Goal: Information Seeking & Learning: Learn about a topic

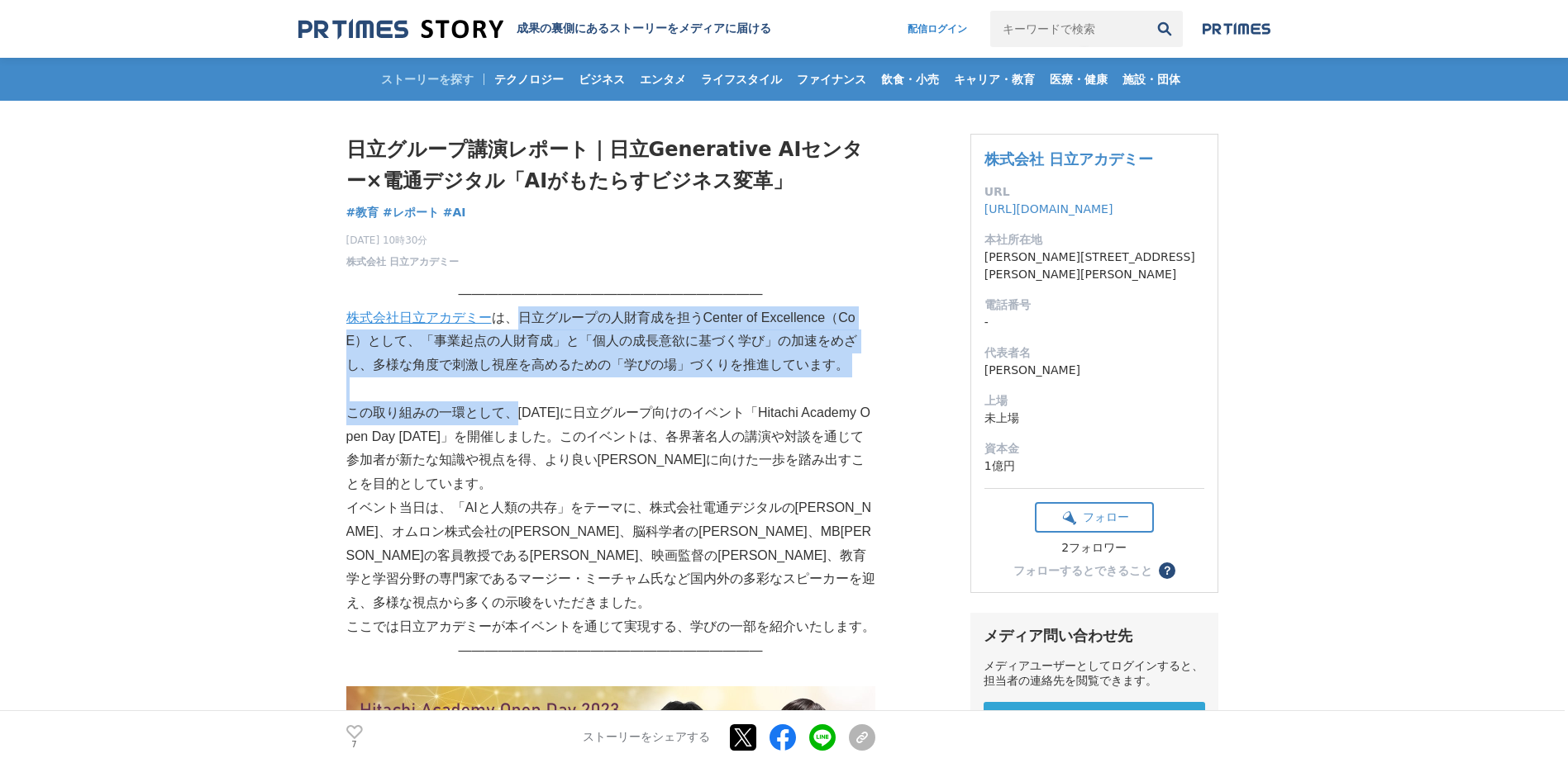
drag, startPoint x: 518, startPoint y: 312, endPoint x: 519, endPoint y: 416, distance: 104.0
click at [519, 411] on p "この取り組みの一環として、[DATE]に日立グループ向けのイベント「Hitachi Academy Open Day [DATE]」を開催しました。このイベン…" at bounding box center [611, 449] width 529 height 95
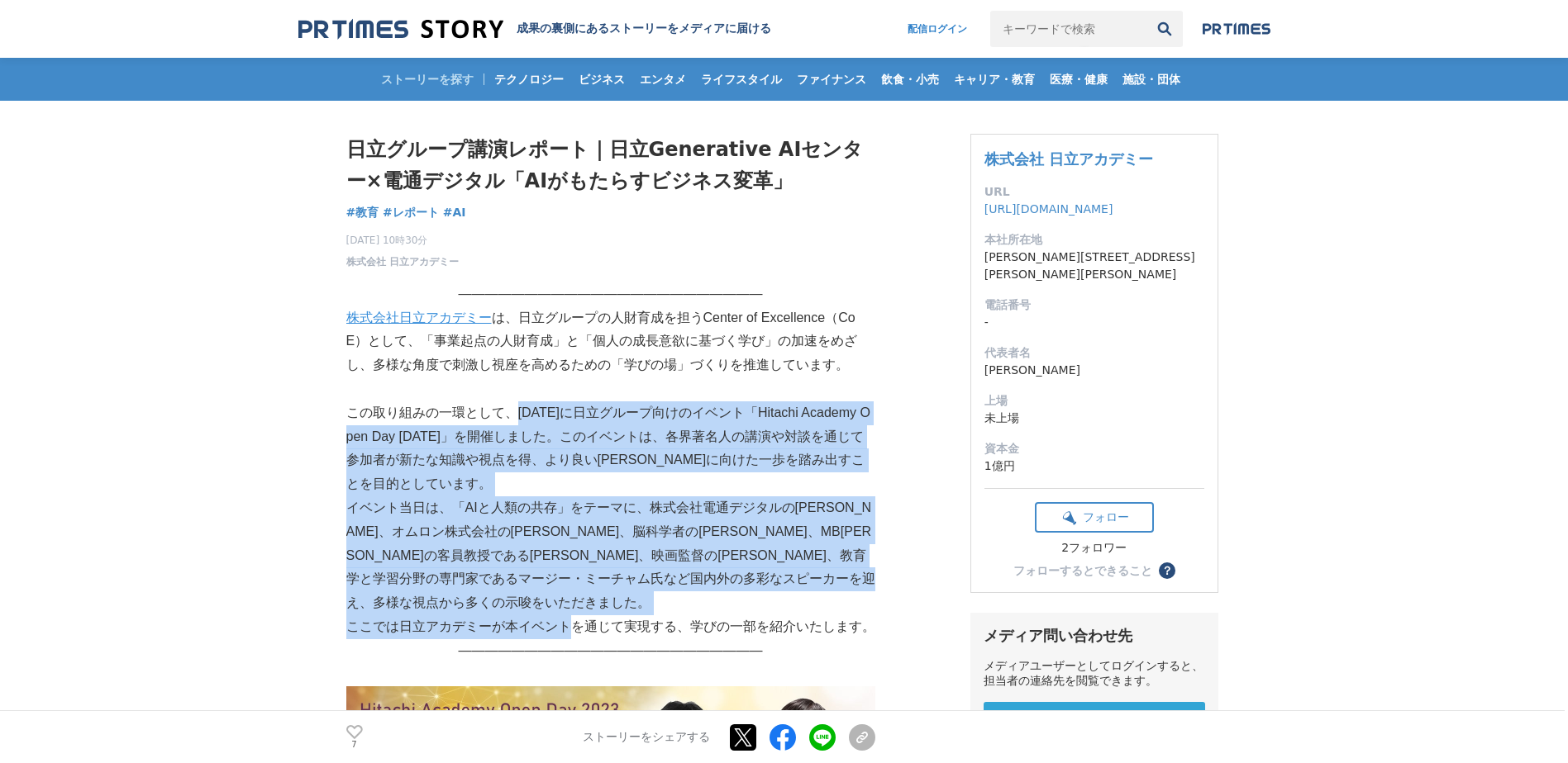
drag, startPoint x: 516, startPoint y: 411, endPoint x: 566, endPoint y: 611, distance: 206.2
drag, startPoint x: 566, startPoint y: 611, endPoint x: 486, endPoint y: 534, distance: 111.0
click at [486, 534] on p "イベント当日は、「AIと人類の共存」をテーマに、株式会社電通デジタルの[PERSON_NAME]、オムロン株式会社の[PERSON_NAME]、脳科学者の[P…" at bounding box center [611, 556] width 529 height 119
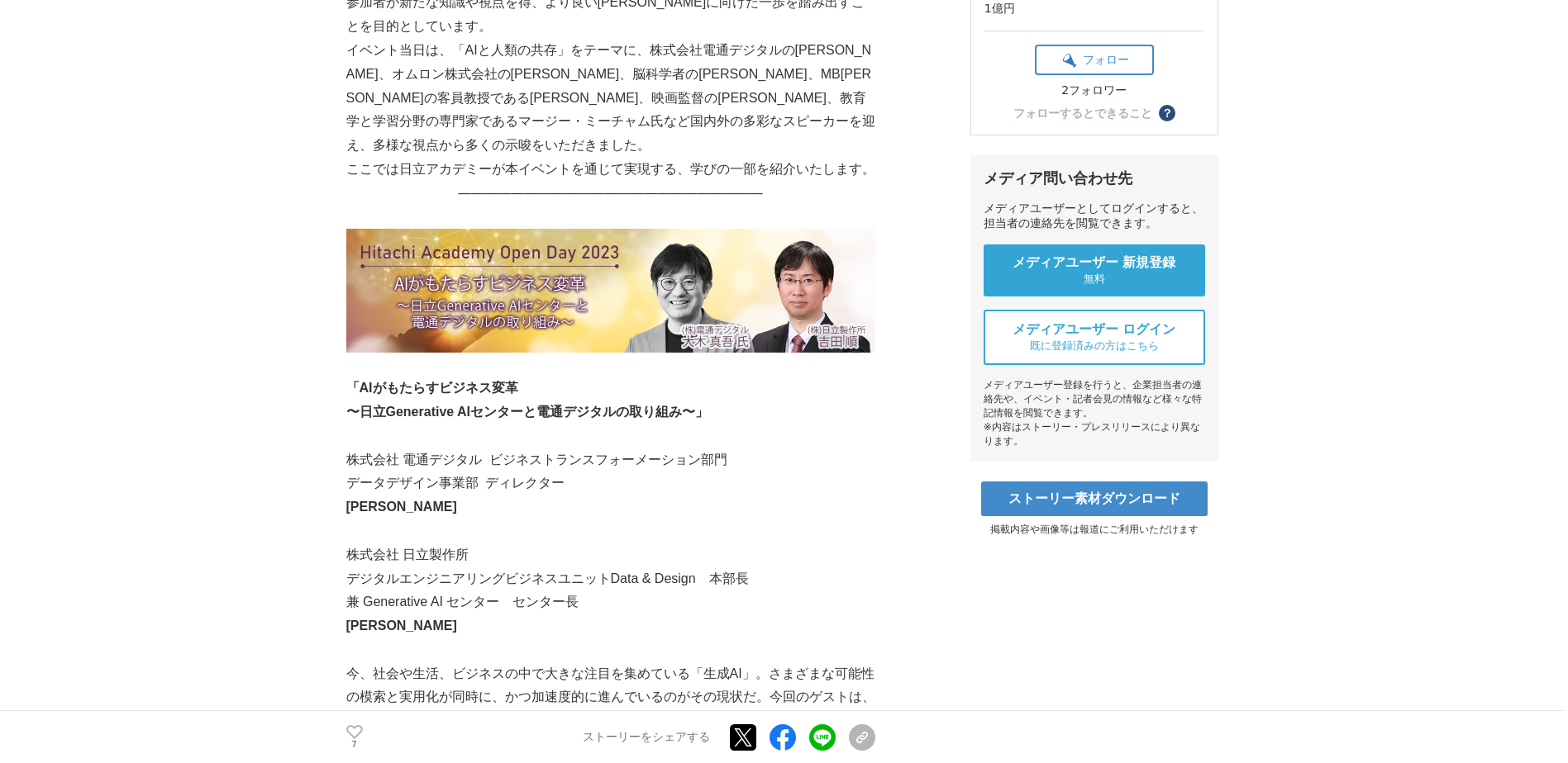
scroll to position [578, 0]
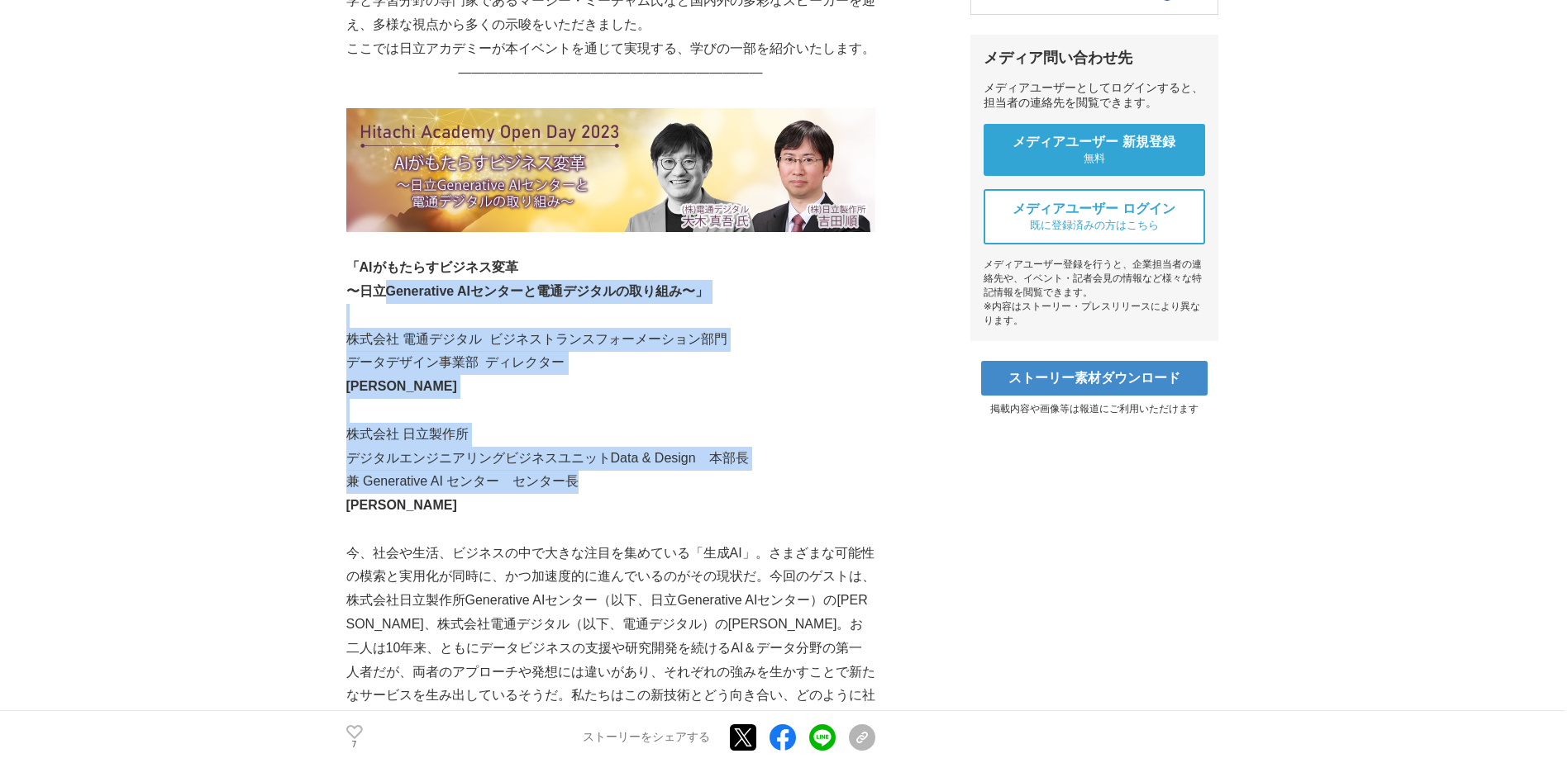
drag, startPoint x: 380, startPoint y: 277, endPoint x: 594, endPoint y: 459, distance: 280.9
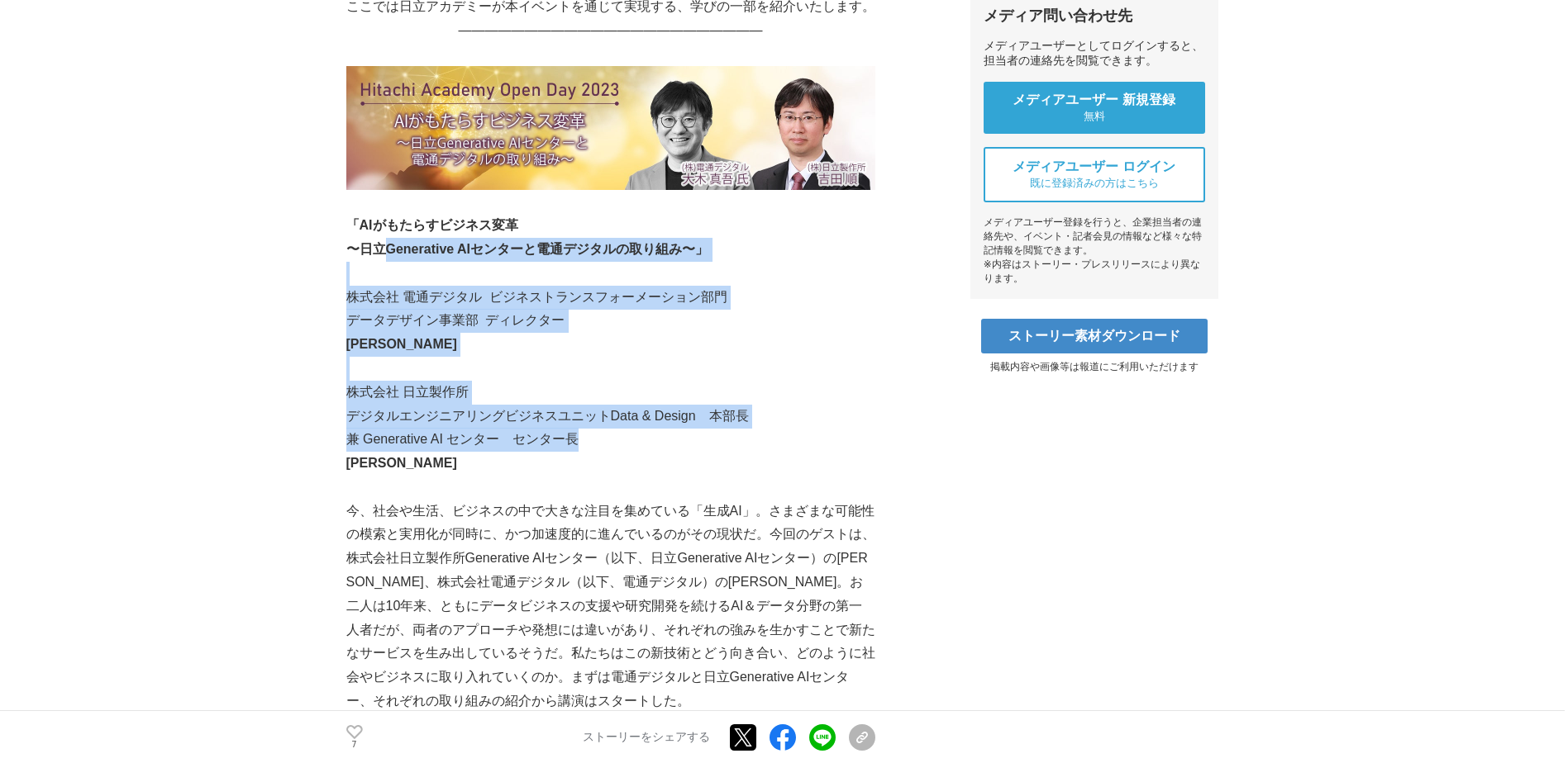
scroll to position [661, 0]
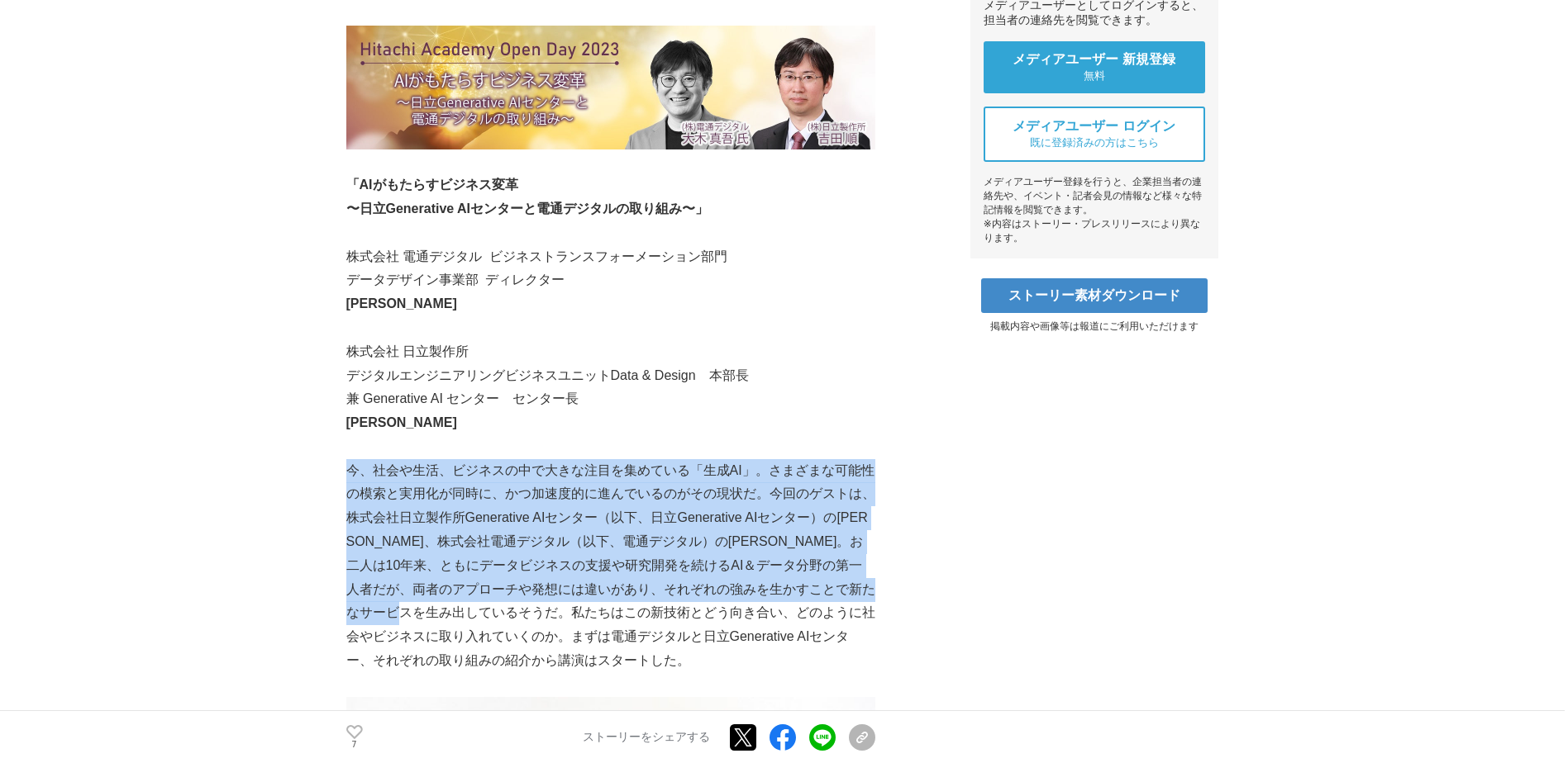
drag, startPoint x: 347, startPoint y: 446, endPoint x: 516, endPoint y: 596, distance: 226.0
click at [516, 596] on p "今、社会や生活、ビジネスの中で大きな注目を集めている「生成AI」。さまざまな可能性の模索と実用化が同時に、かつ加速度的に進んでいるのがその現状だ。今回のゲスト…" at bounding box center [611, 567] width 529 height 214
drag, startPoint x: 516, startPoint y: 596, endPoint x: 459, endPoint y: 497, distance: 114.2
click at [459, 497] on p "今、社会や生活、ビジネスの中で大きな注目を集めている「生成AI」。さまざまな可能性の模索と実用化が同時に、かつ加速度的に進んでいるのがその現状だ。今回のゲスト…" at bounding box center [611, 567] width 529 height 214
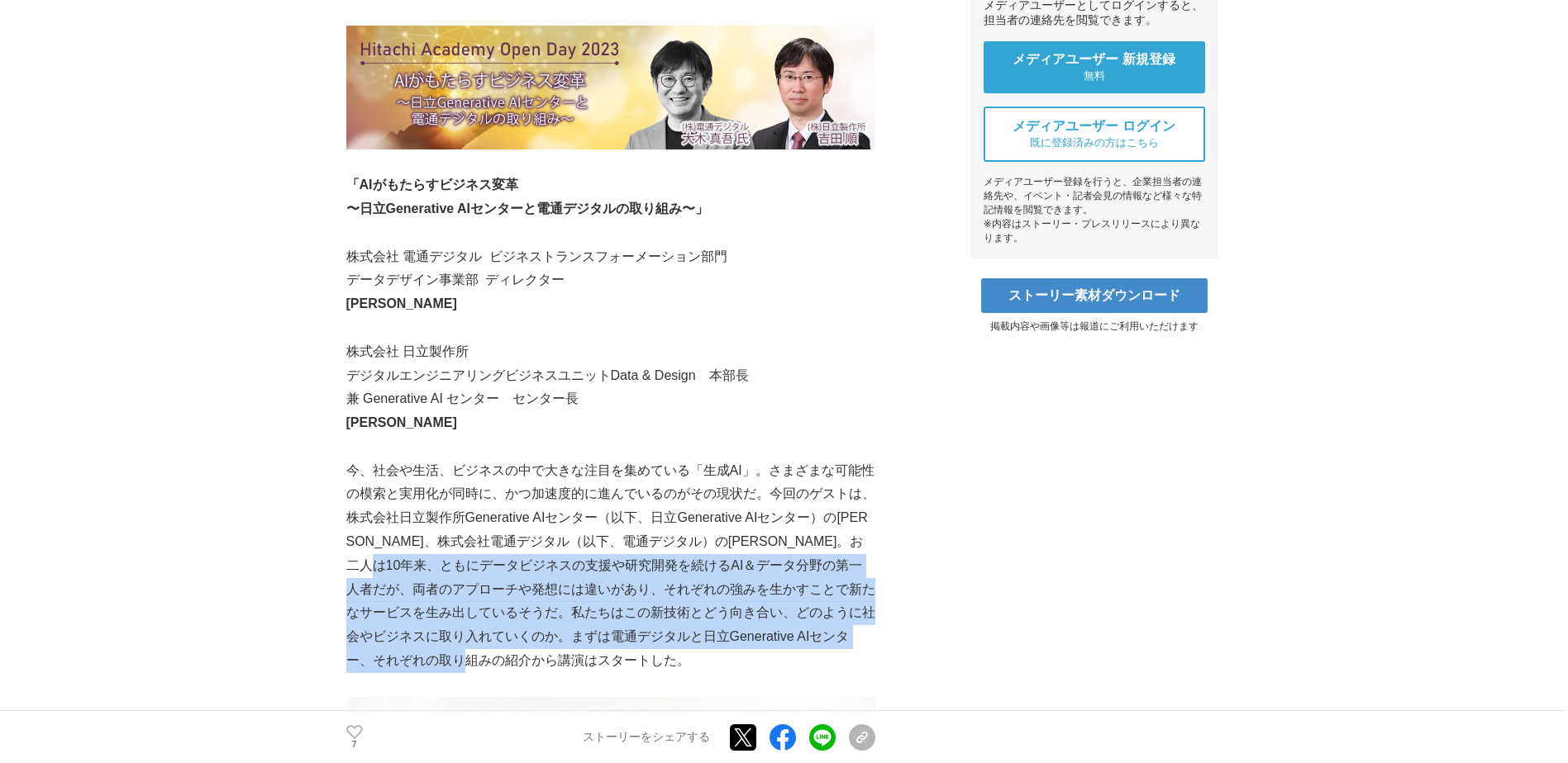
drag, startPoint x: 575, startPoint y: 633, endPoint x: 498, endPoint y: 534, distance: 125.4
click at [498, 534] on p "今、社会や生活、ビジネスの中で大きな注目を集めている「生成AI」。さまざまな可能性の模索と実用化が同時に、かつ加速度的に進んでいるのがその現状だ。今回のゲスト…" at bounding box center [611, 567] width 529 height 214
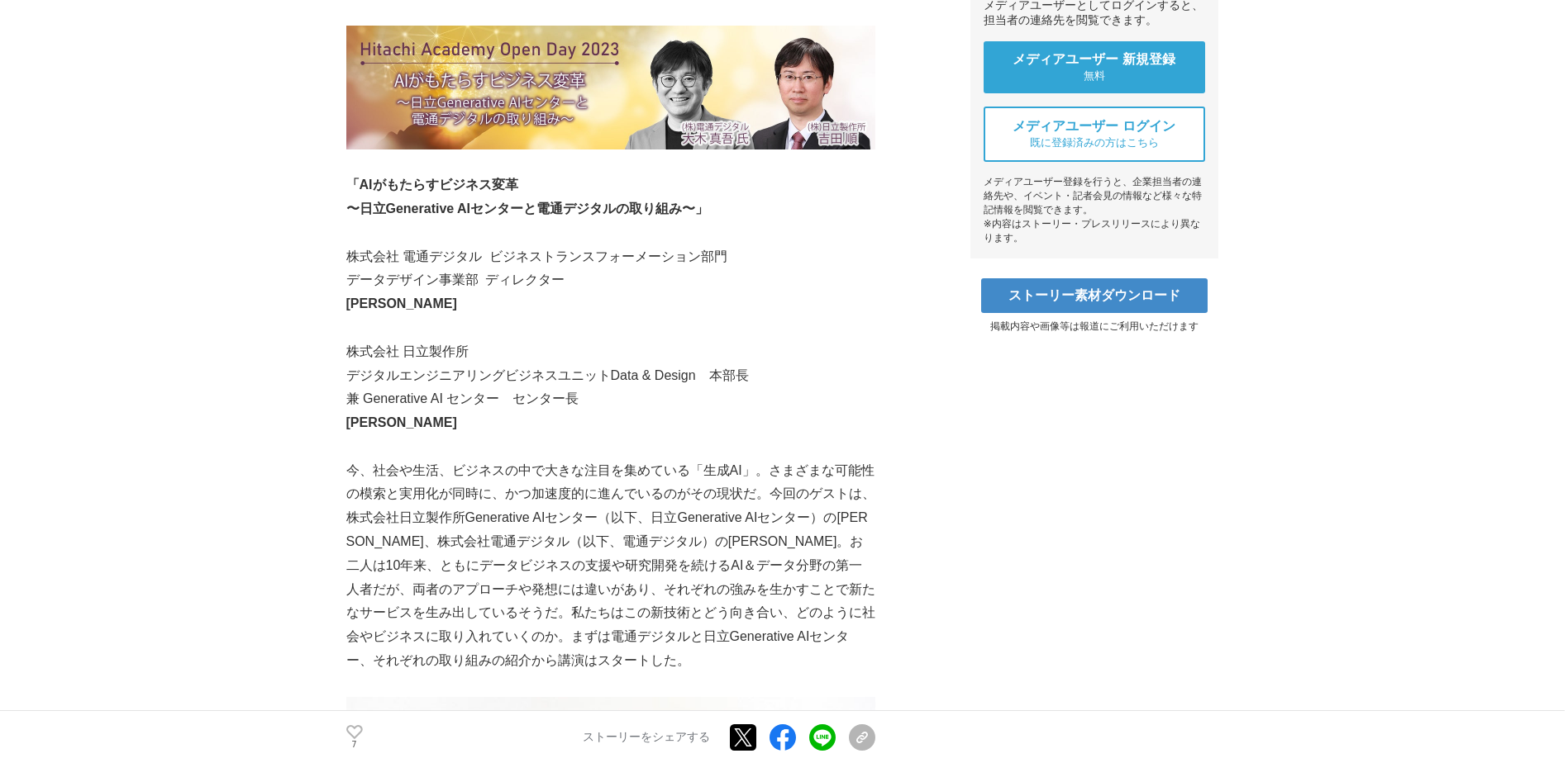
drag, startPoint x: 498, startPoint y: 534, endPoint x: 634, endPoint y: 460, distance: 154.8
click at [634, 460] on p "今、社会や生活、ビジネスの中で大きな注目を集めている「生成AI」。さまざまな可能性の模索と実用化が同時に、かつ加速度的に進んでいるのがその現状だ。今回のゲスト…" at bounding box center [611, 567] width 529 height 214
drag, startPoint x: 589, startPoint y: 651, endPoint x: 588, endPoint y: 633, distance: 18.0
click at [538, 608] on p "今、社会や生活、ビジネスの中で大きな注目を集めている「生成AI」。さまざまな可能性の模索と実用化が同時に、かつ加速度的に進んでいるのがその現状だ。今回のゲスト…" at bounding box center [611, 567] width 529 height 214
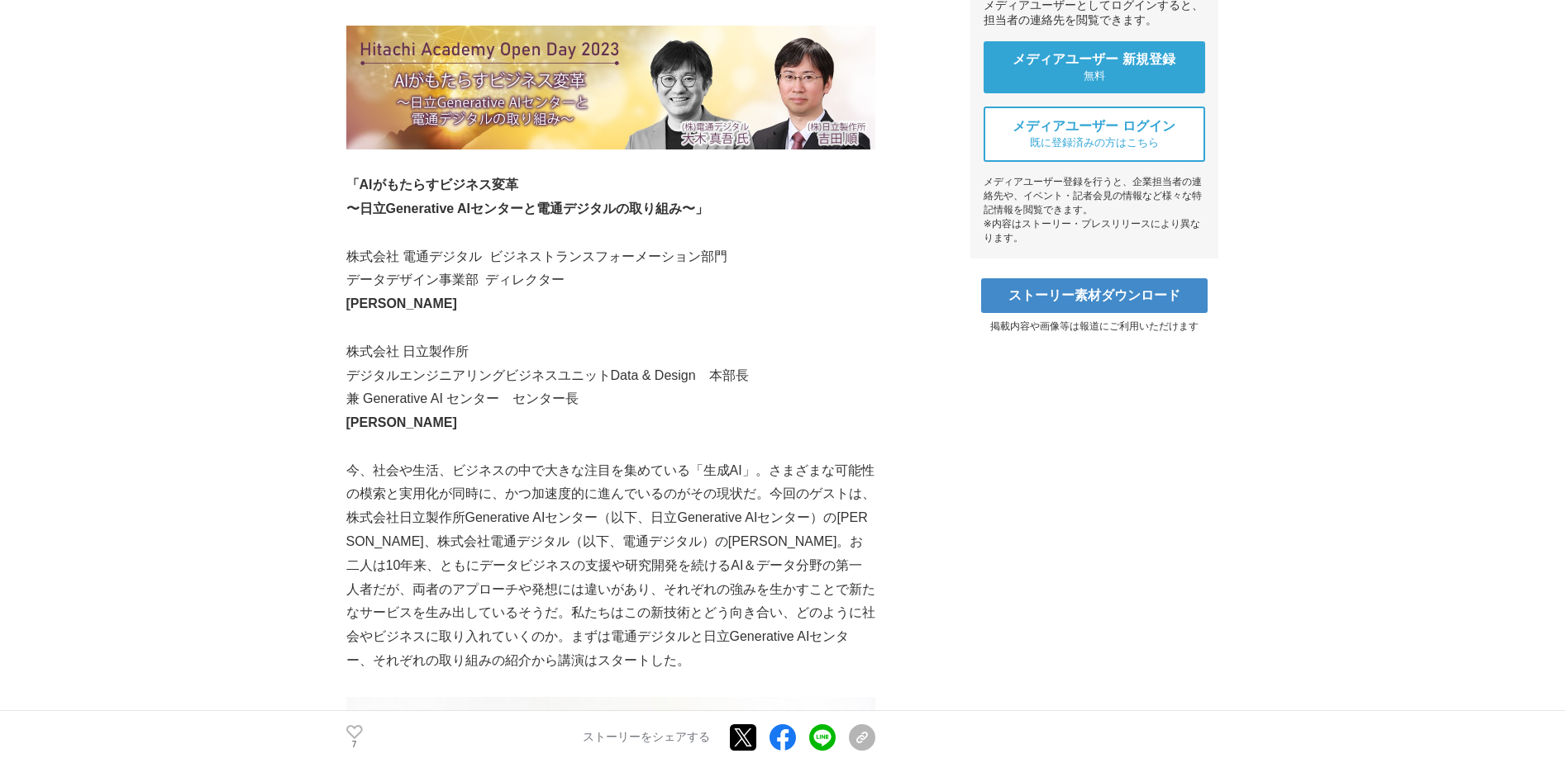
click at [501, 622] on p "今、社会や生活、ビジネスの中で大きな注目を集めている「生成AI」。さまざまな可能性の模索と実用化が同時に、かつ加速度的に進んでいるのがその現状だ。今回のゲスト…" at bounding box center [611, 567] width 529 height 214
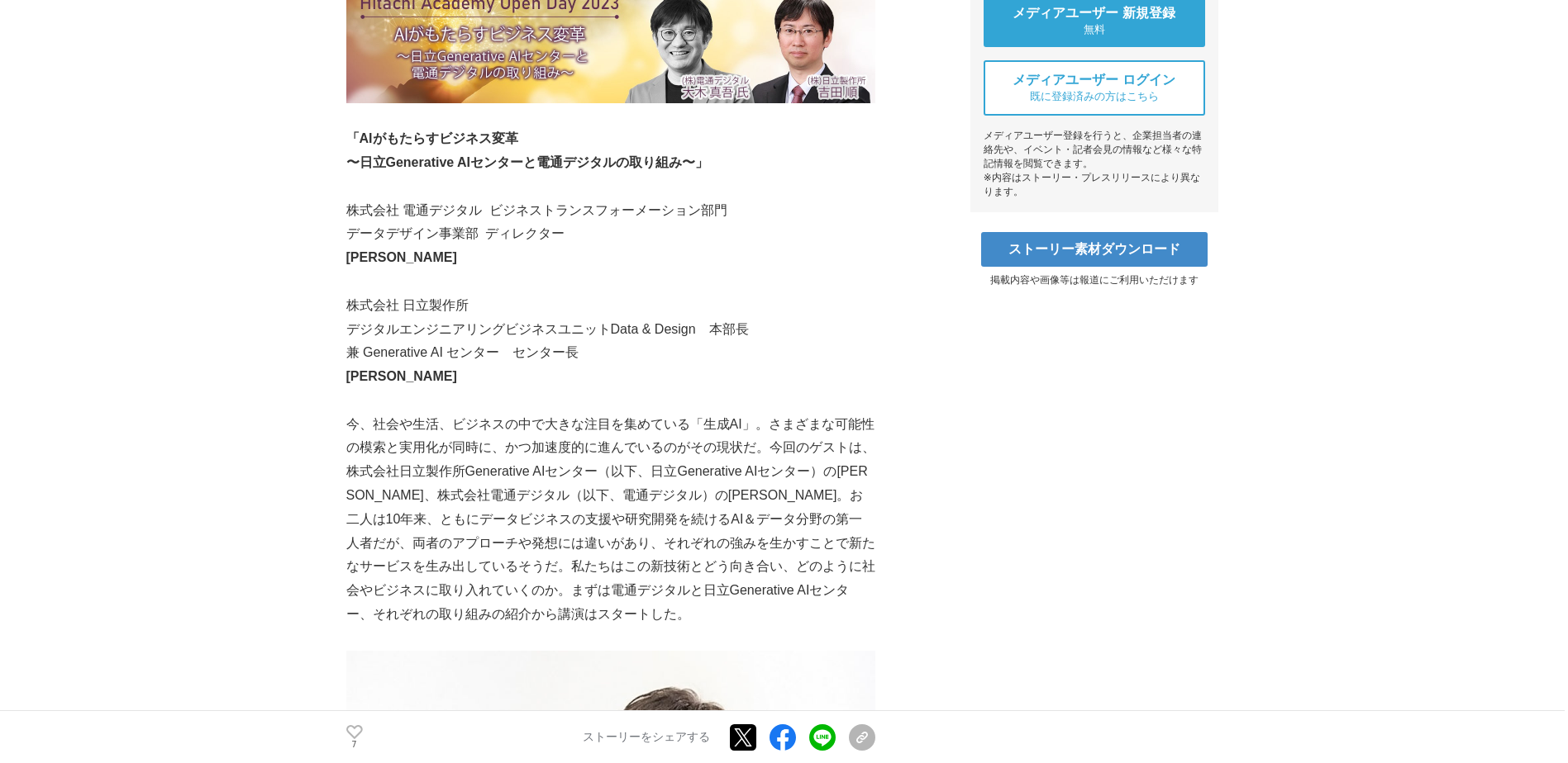
scroll to position [744, 0]
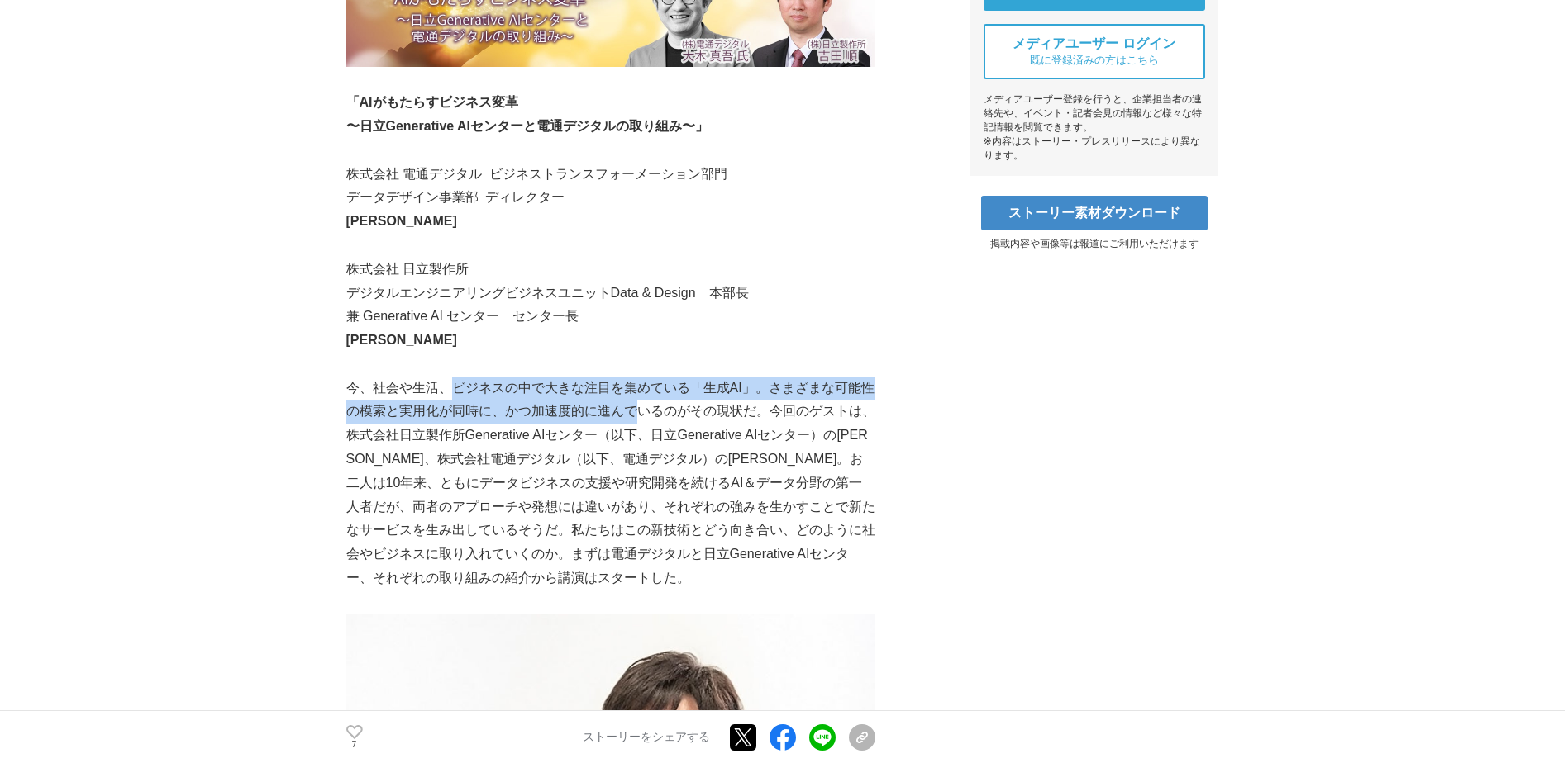
drag, startPoint x: 451, startPoint y: 361, endPoint x: 638, endPoint y: 385, distance: 188.5
click at [638, 385] on p "今、社会や生活、ビジネスの中で大きな注目を集めている「生成AI」。さまざまな可能性の模索と実用化が同時に、かつ加速度的に進んでいるのがその現状だ。今回のゲスト…" at bounding box center [611, 484] width 529 height 214
click at [638, 384] on p "今、社会や生活、ビジネスの中で大きな注目を集めている「生成AI」。さまざまな可能性の模索と実用化が同時に、かつ加速度的に進んでいるのがその現状だ。今回のゲスト…" at bounding box center [611, 484] width 529 height 214
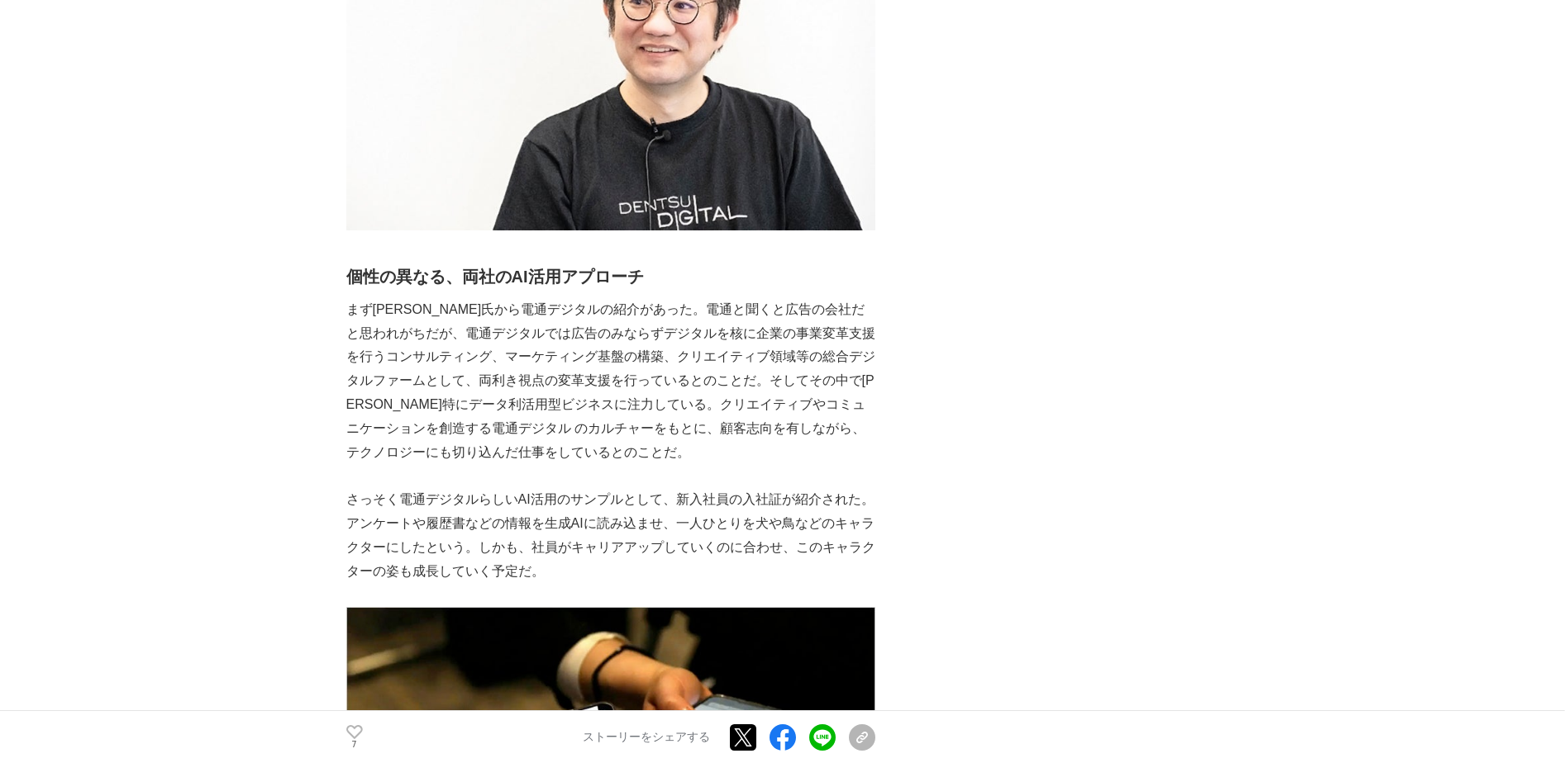
scroll to position [1487, 0]
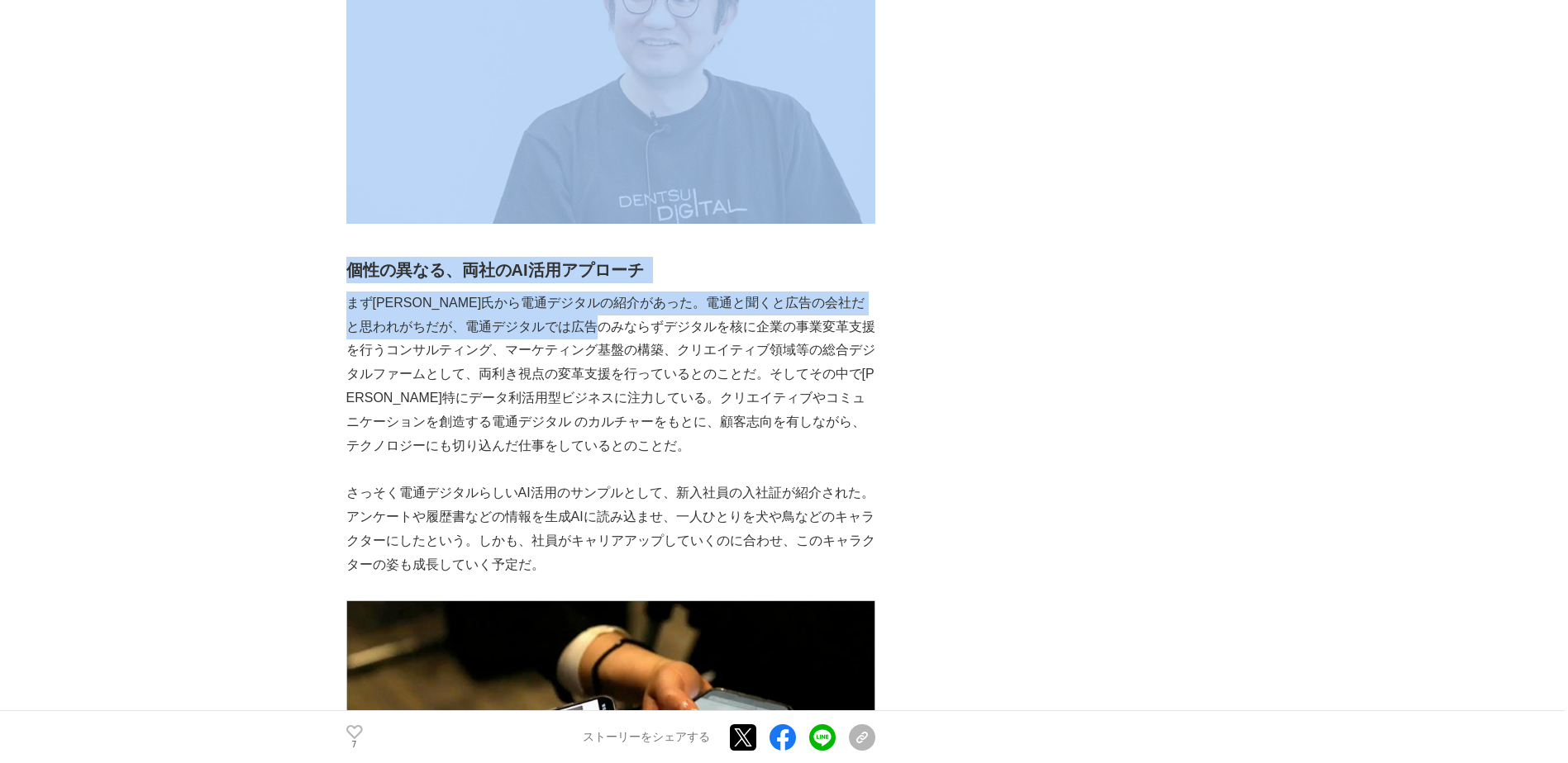
drag, startPoint x: 344, startPoint y: 248, endPoint x: 649, endPoint y: 302, distance: 309.7
click at [649, 302] on p "まず[PERSON_NAME]氏から電通デジタルの紹介があった。電通と聞くと広告の会社だと思われがちだが、電通デジタルでは広告のみならずデジタルを核に企業の事…" at bounding box center [611, 375] width 529 height 167
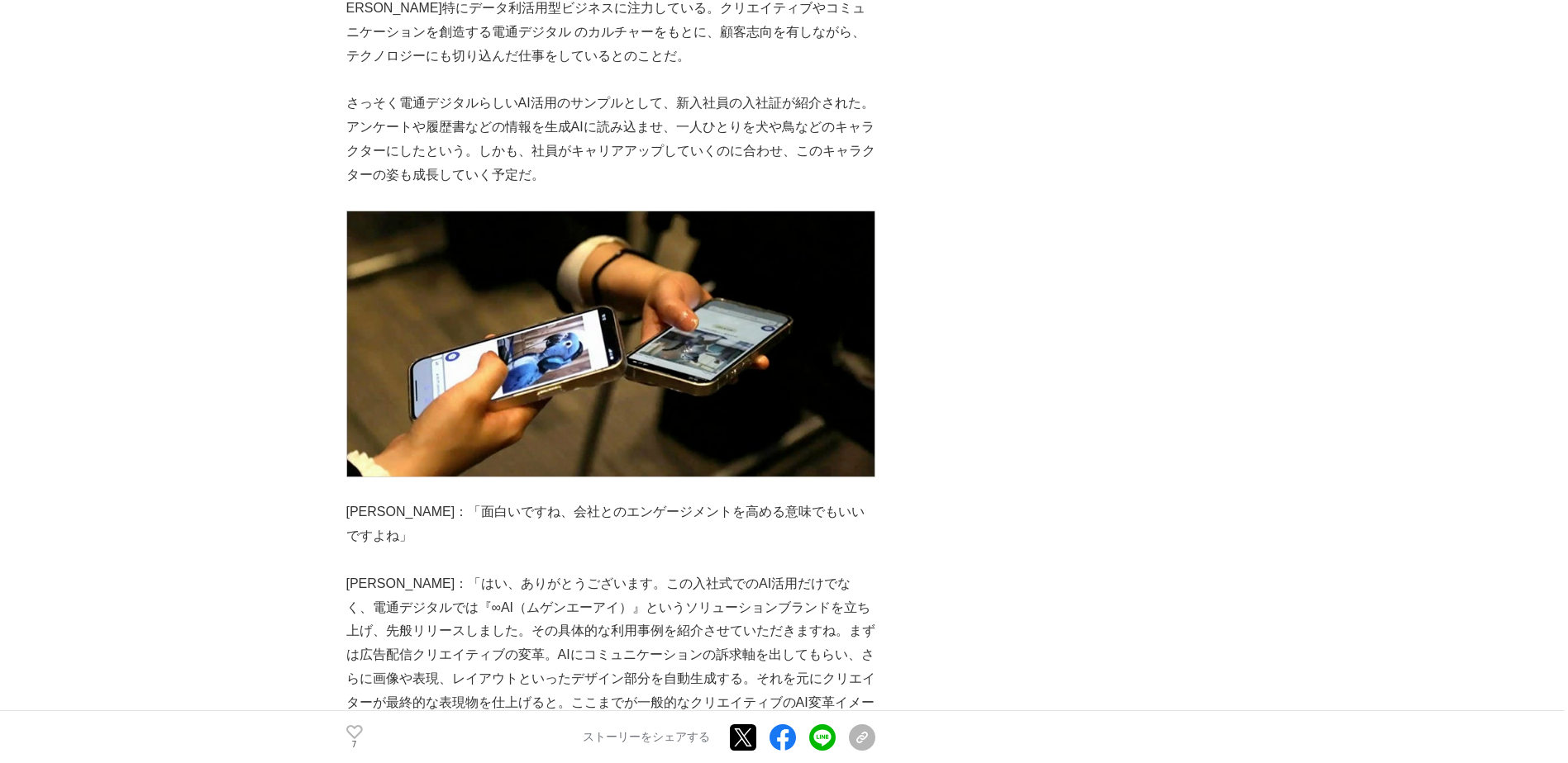
scroll to position [1900, 0]
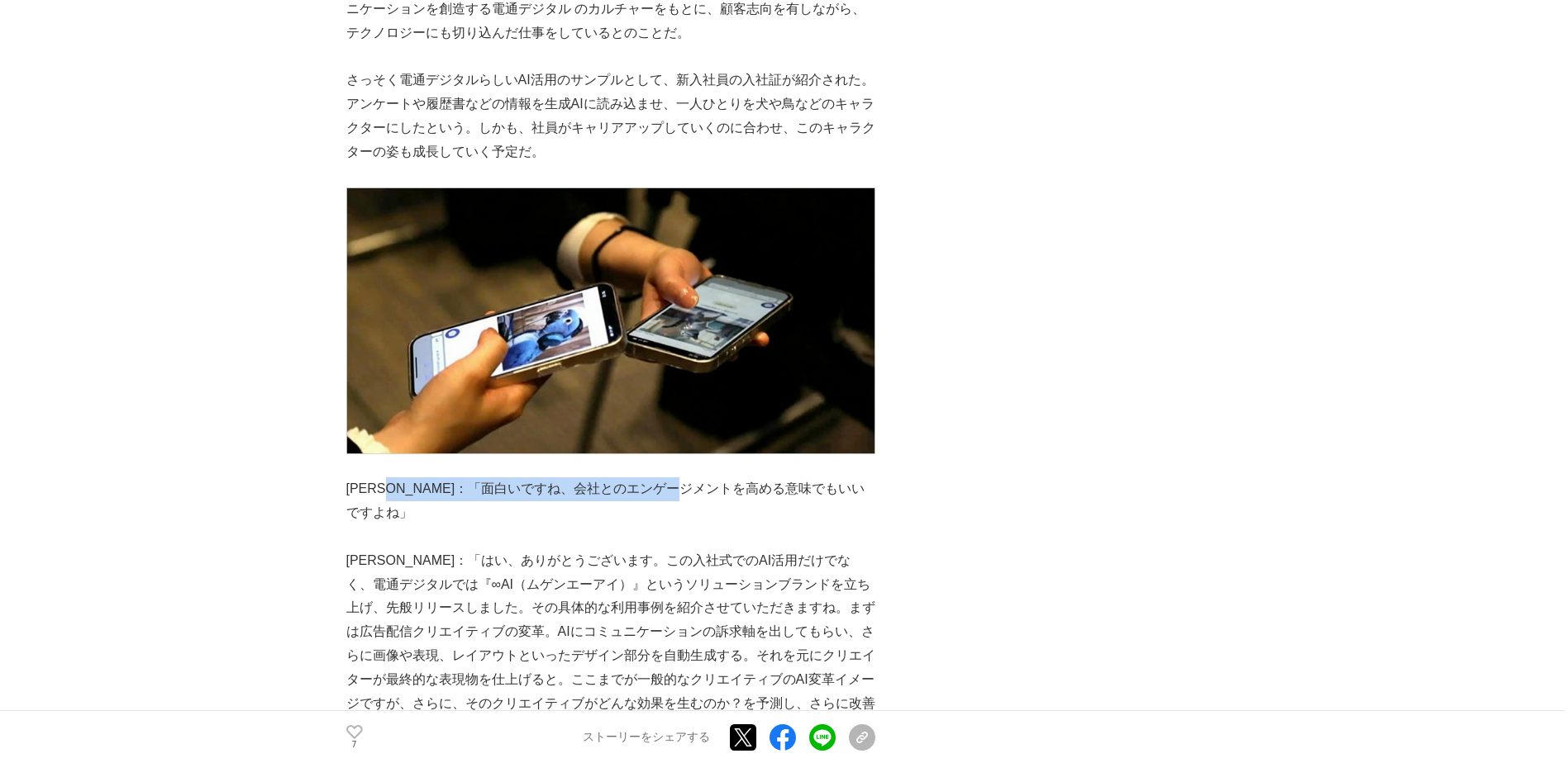
drag, startPoint x: 403, startPoint y: 468, endPoint x: 739, endPoint y: 473, distance: 336.0
click at [739, 478] on p "[PERSON_NAME]：「面白いですね、会社とのエンゲージメントを高める意味でもいいですよね」" at bounding box center [611, 502] width 529 height 48
drag, startPoint x: 399, startPoint y: 466, endPoint x: 651, endPoint y: 466, distance: 252.0
click at [651, 478] on p "[PERSON_NAME]：「面白いですね、会社とのエンゲージメントを高める意味でもいいですよね」" at bounding box center [611, 502] width 529 height 48
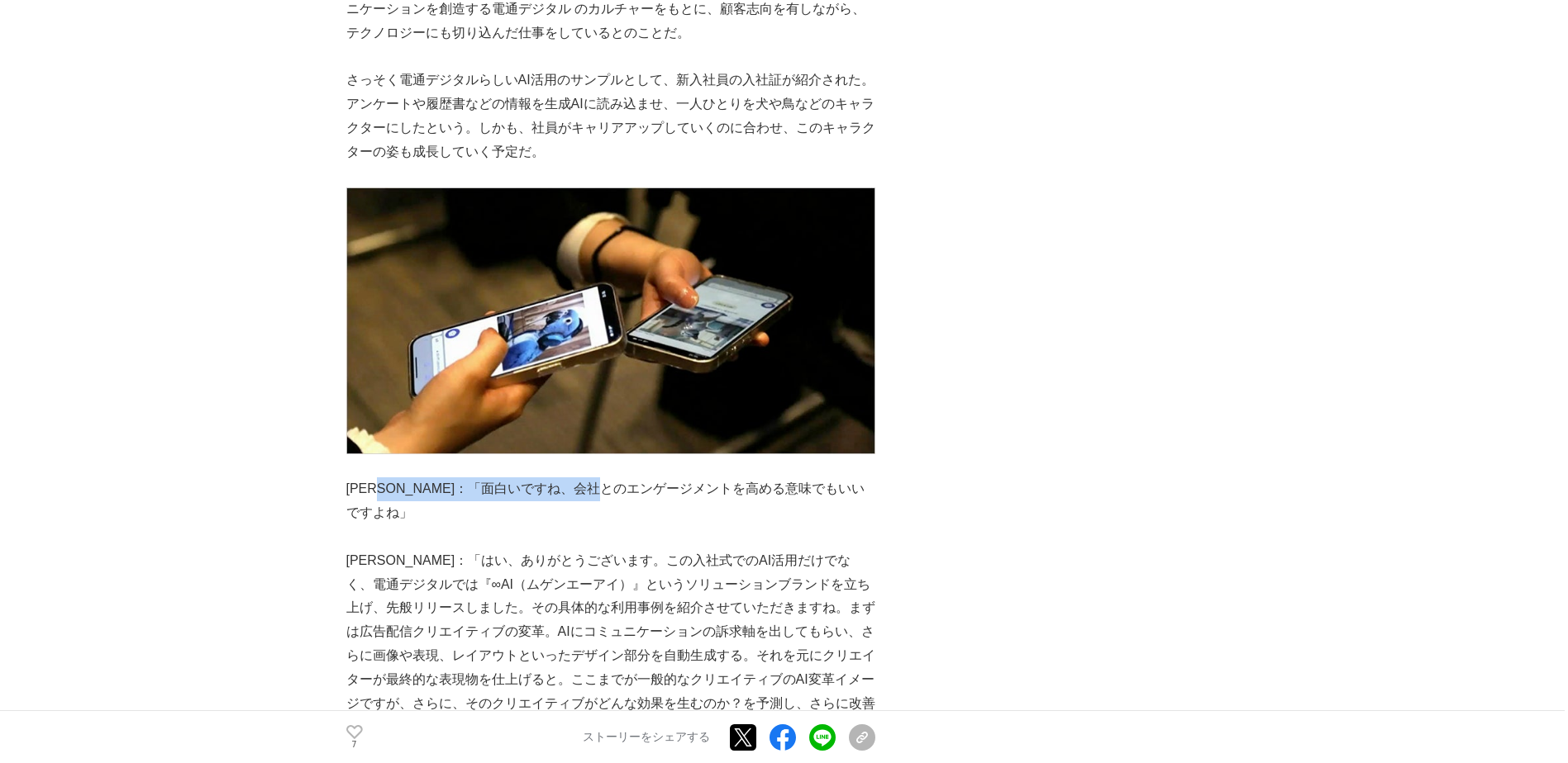
click at [653, 478] on p "[PERSON_NAME]：「面白いですね、会社とのエンゲージメントを高める意味でもいいですよね」" at bounding box center [611, 502] width 529 height 48
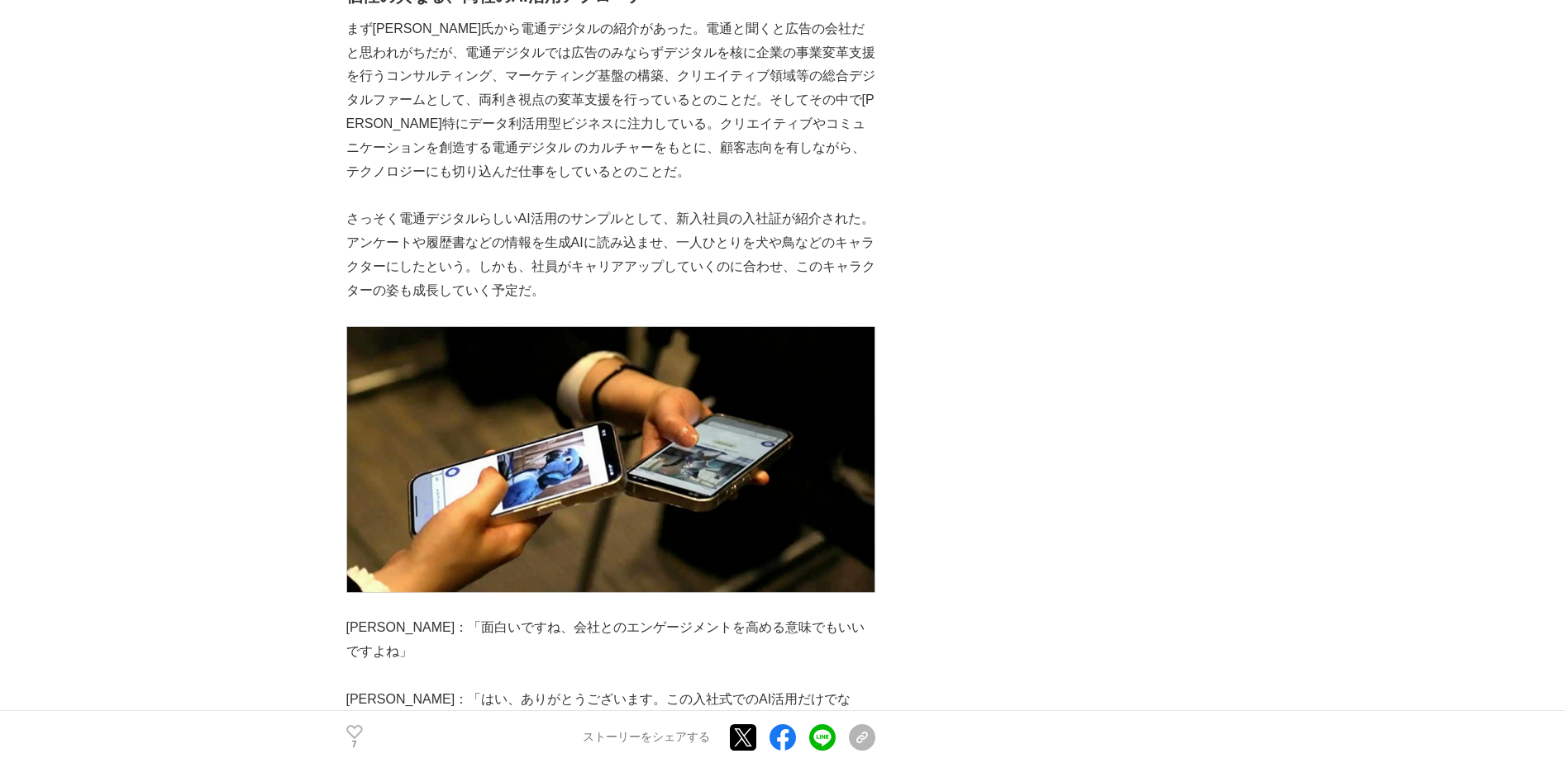
scroll to position [1570, 0]
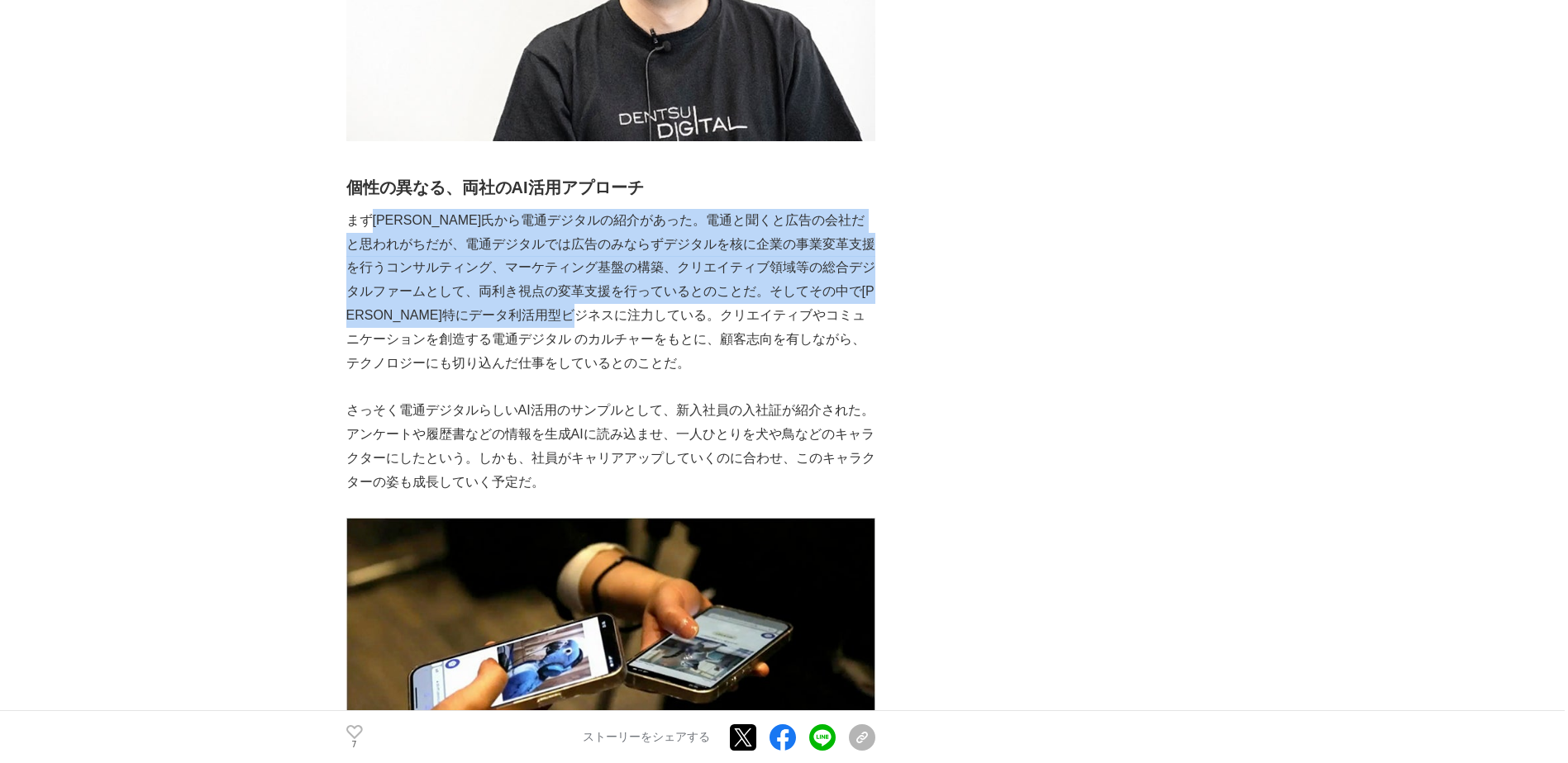
drag, startPoint x: 378, startPoint y: 194, endPoint x: 687, endPoint y: 286, distance: 322.4
click at [687, 286] on p "まず[PERSON_NAME]氏から電通デジタルの紹介があった。電通と聞くと広告の会社だと思われがちだが、電通デジタルでは広告のみならずデジタルを核に企業の事…" at bounding box center [611, 292] width 529 height 167
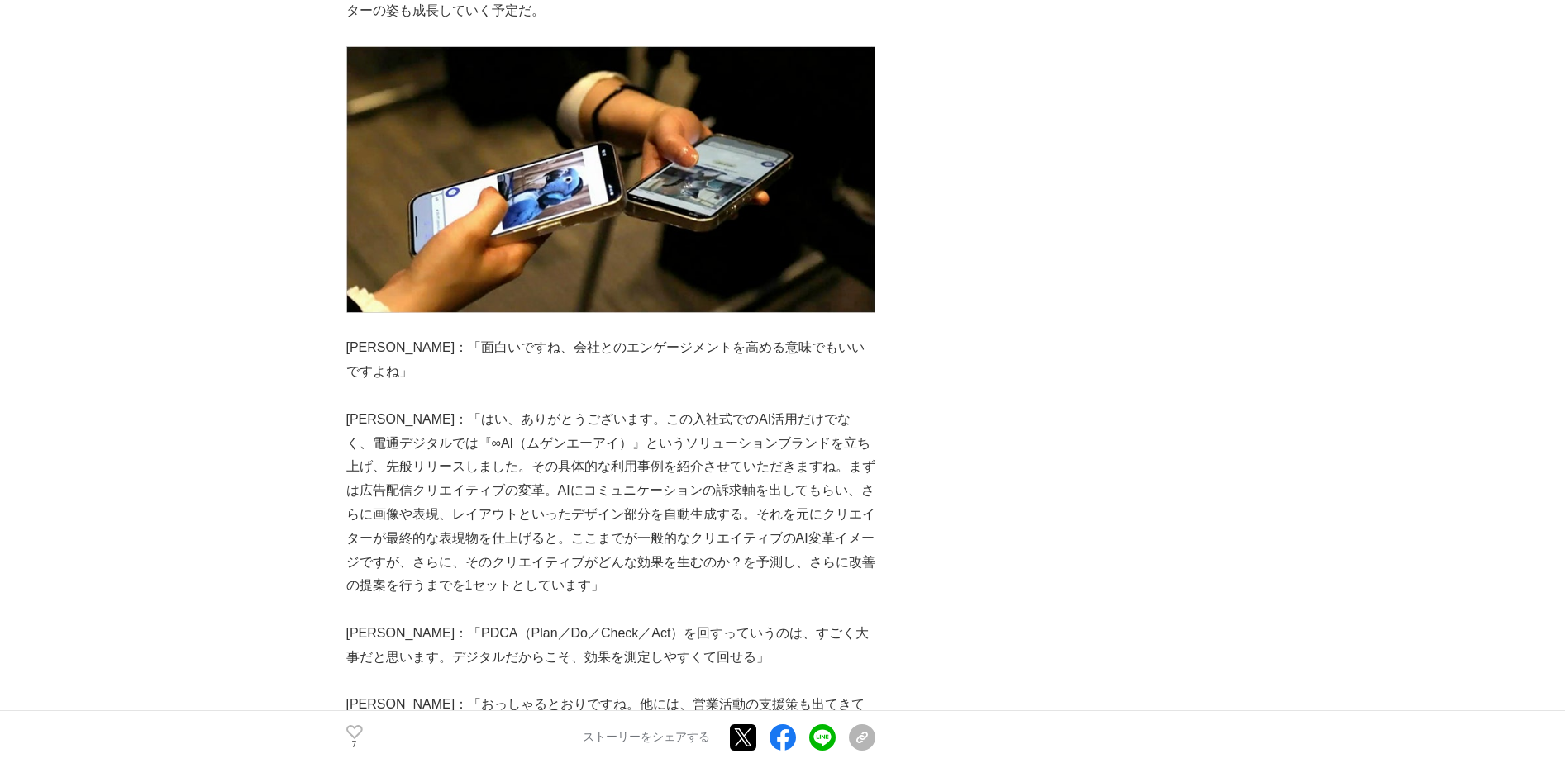
scroll to position [2148, 0]
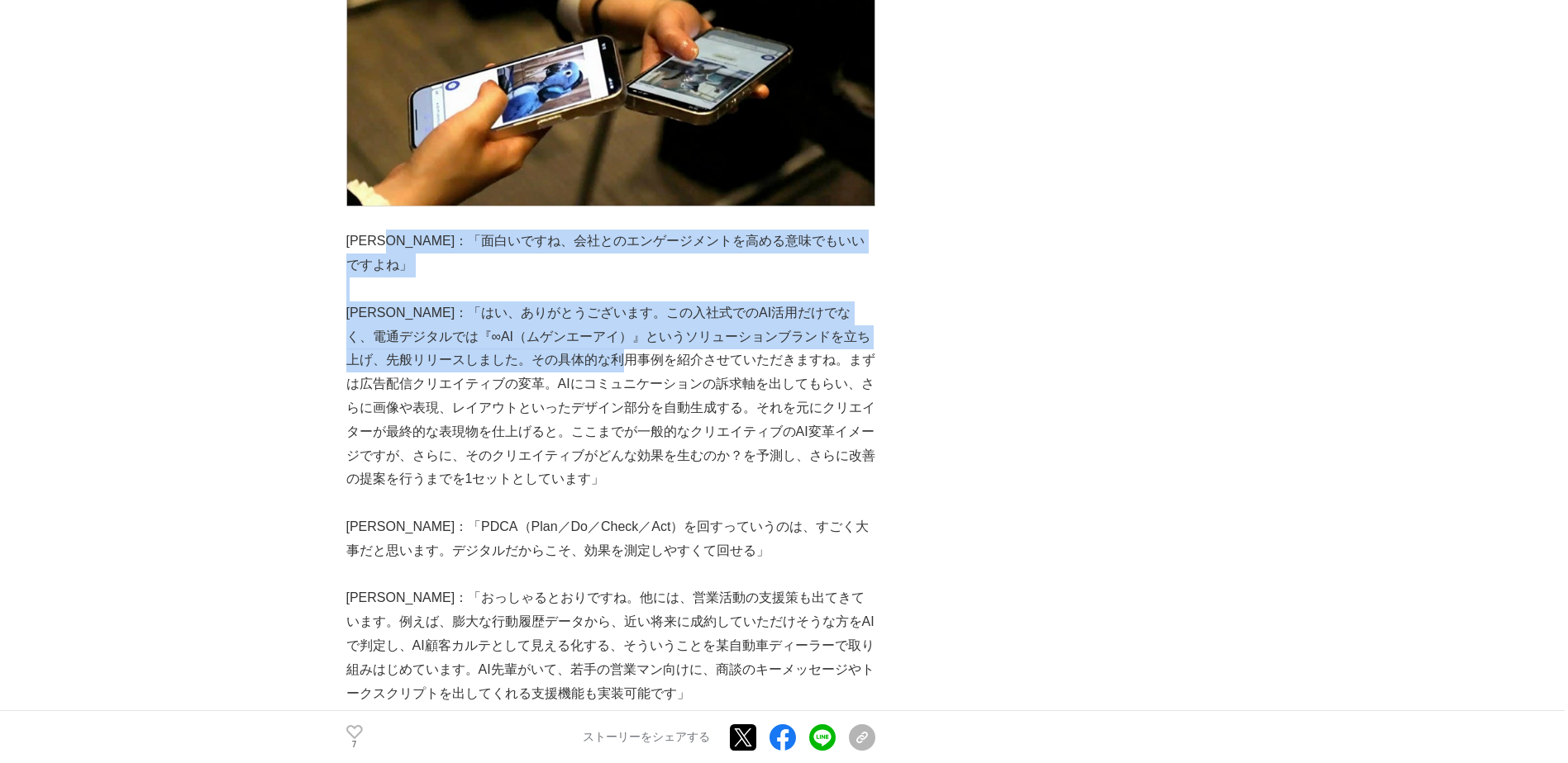
drag, startPoint x: 399, startPoint y: 213, endPoint x: 660, endPoint y: 310, distance: 278.4
click at [658, 305] on p "[PERSON_NAME]：「はい、ありがとうございます。この入社式でのAI活用だけでなく、電通デジタルでは『∞AI（ムゲンエーアイ）』というソリューションブ…" at bounding box center [611, 396] width 529 height 190
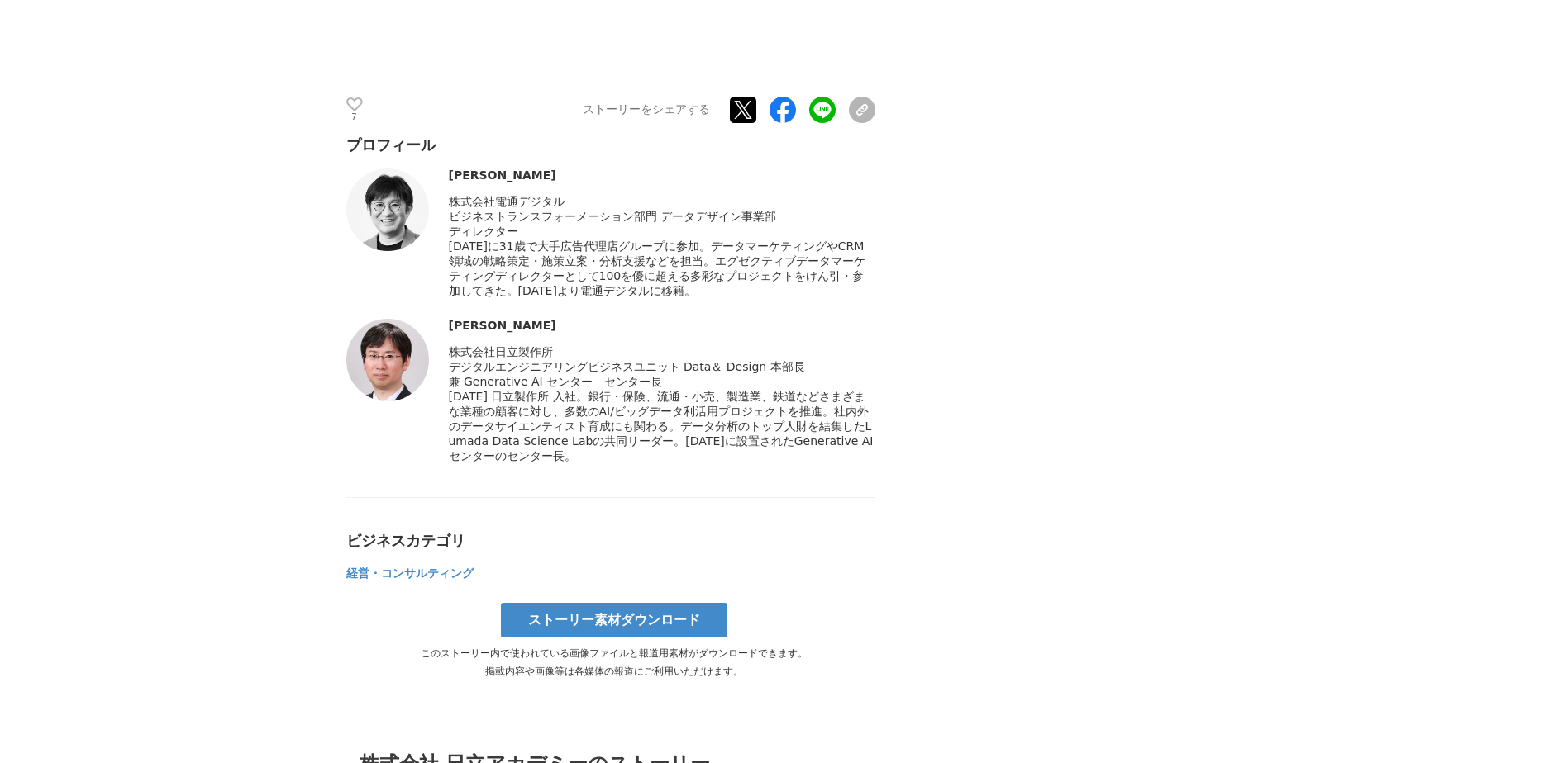
scroll to position [8675, 0]
